Goal: Find specific page/section: Find specific page/section

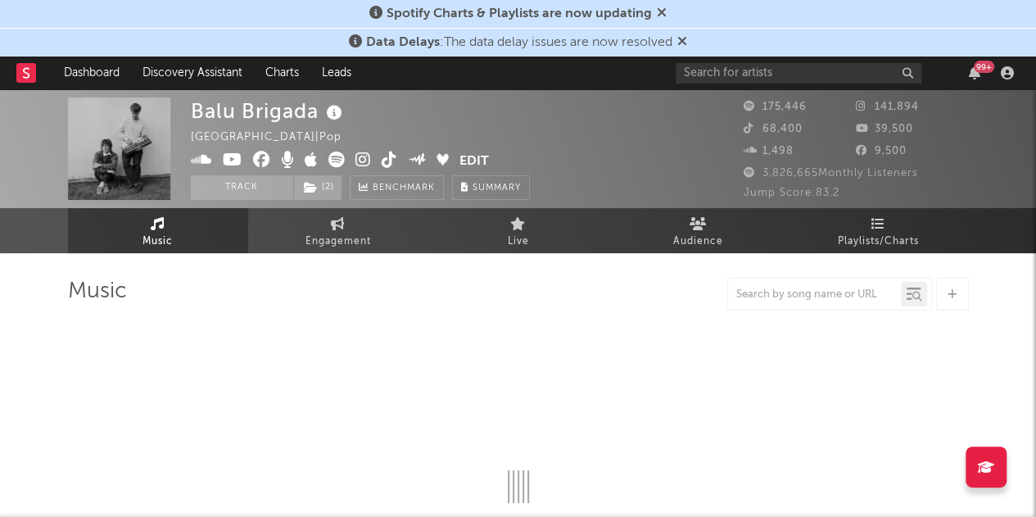
click at [686, 45] on icon at bounding box center [682, 40] width 10 height 13
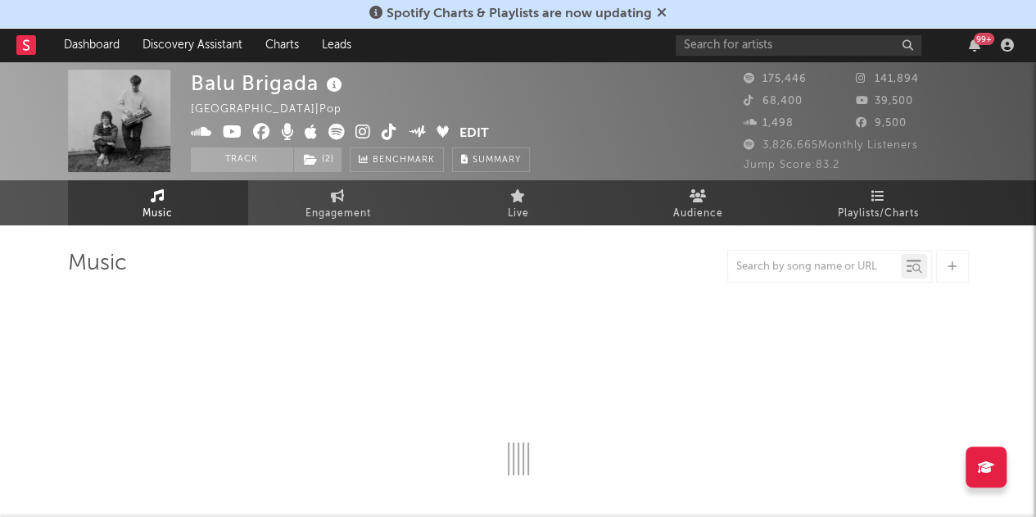
click at [658, 14] on icon at bounding box center [662, 12] width 10 height 13
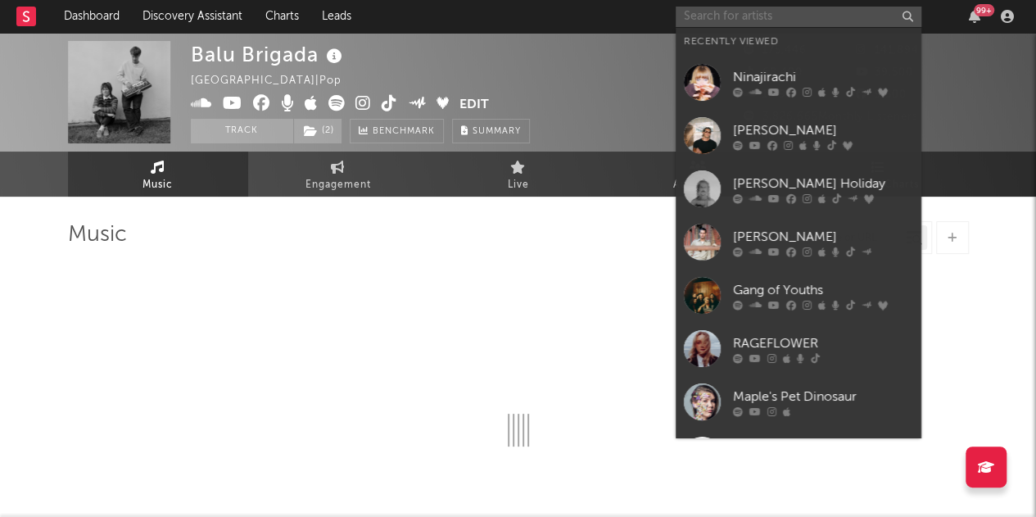
click at [741, 19] on input "text" at bounding box center [798, 17] width 246 height 20
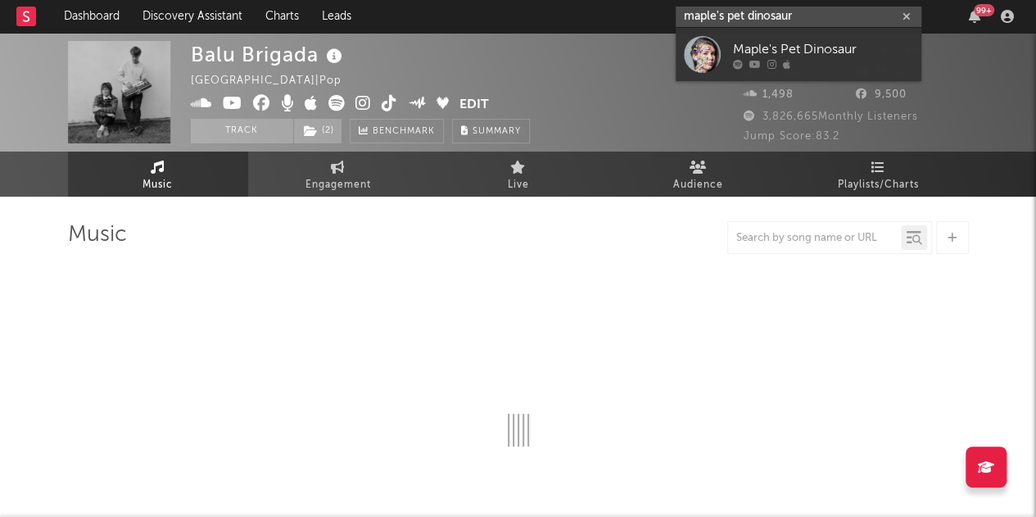
type input "maple's pet dinosaur"
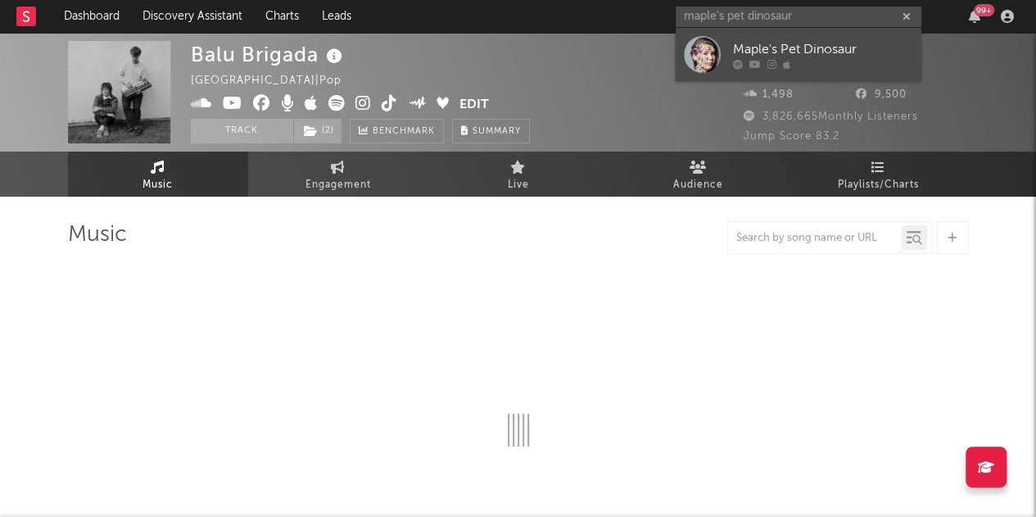
click at [743, 50] on div "Maple's Pet Dinosaur" at bounding box center [823, 49] width 180 height 20
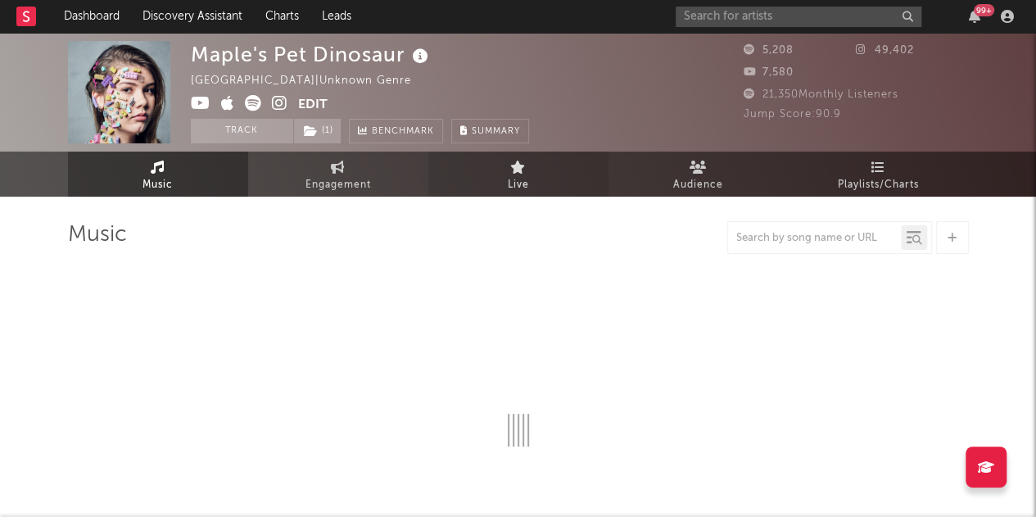
select select "1w"
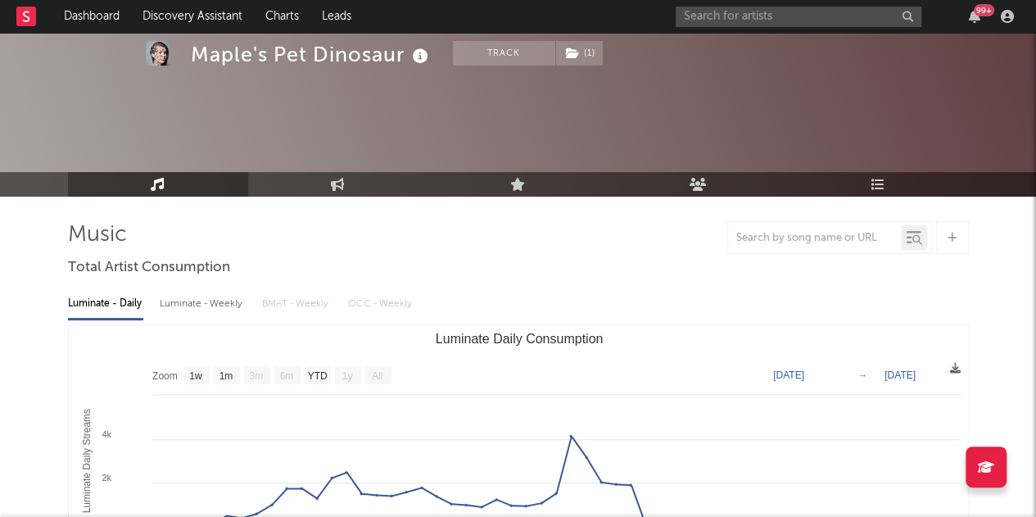
scroll to position [203, 0]
